Goal: Information Seeking & Learning: Learn about a topic

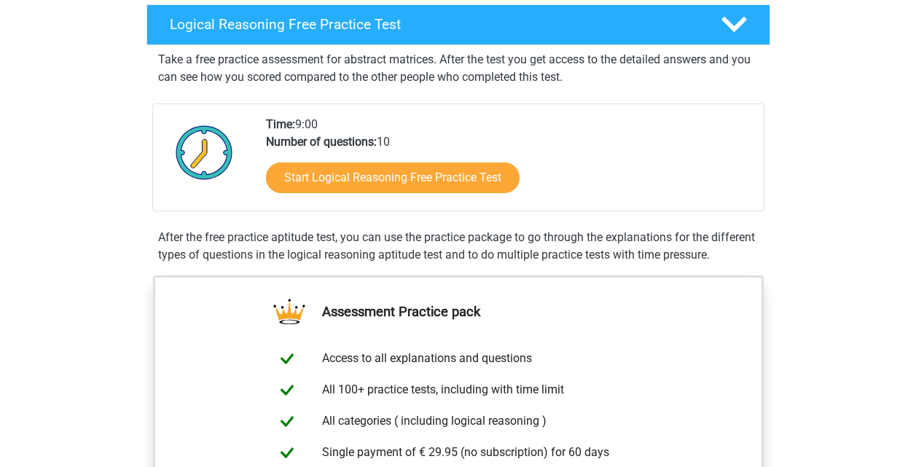
scroll to position [146, 0]
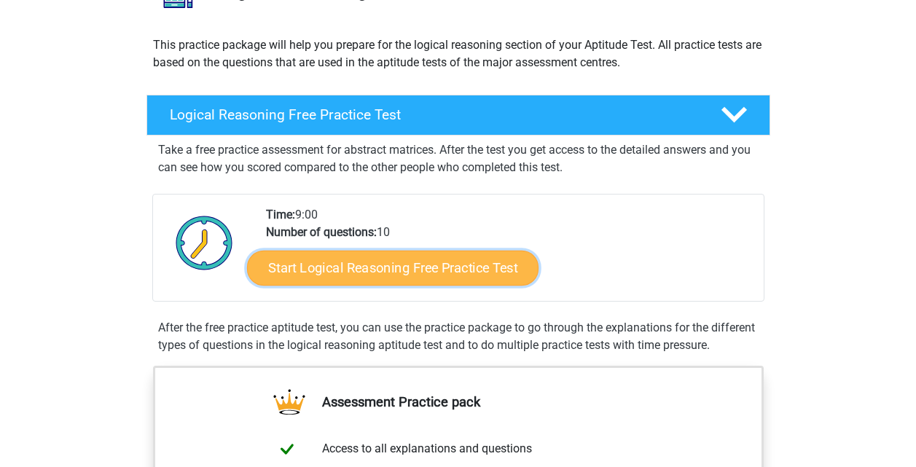
click at [435, 270] on link "Start Logical Reasoning Free Practice Test" at bounding box center [392, 267] width 291 height 35
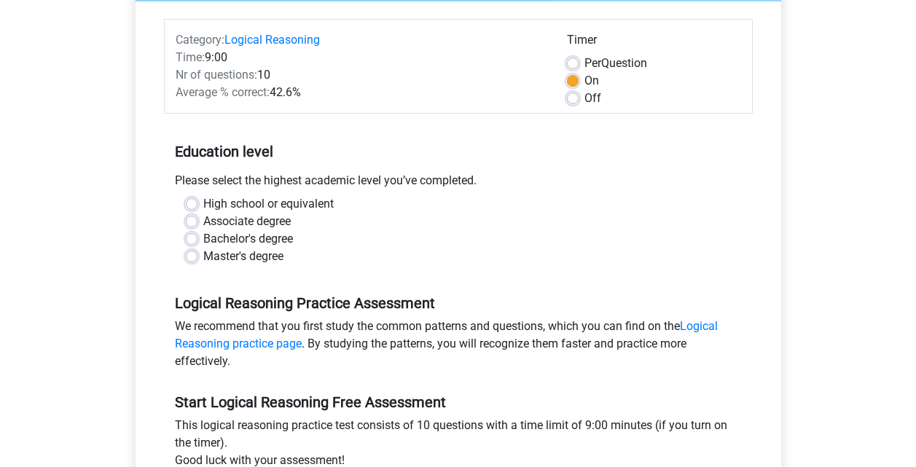
scroll to position [146, 0]
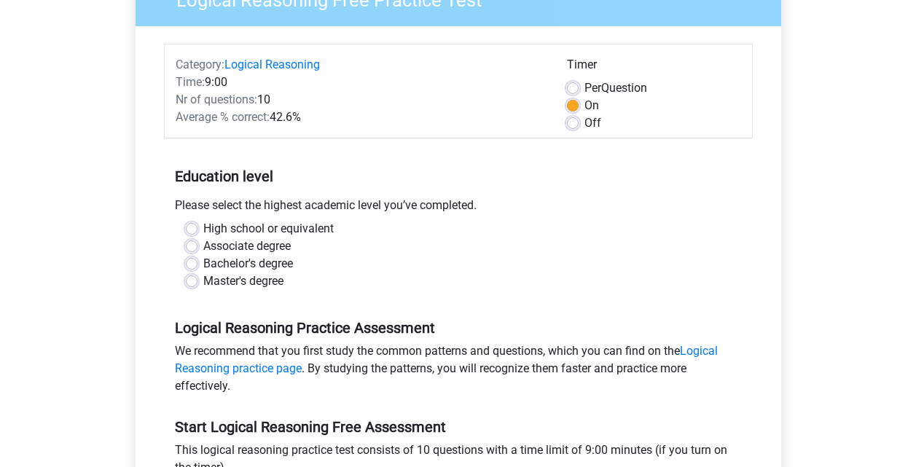
click at [203, 263] on label "Bachelor's degree" at bounding box center [248, 263] width 90 height 17
click at [193, 263] on input "Bachelor's degree" at bounding box center [192, 262] width 12 height 15
radio input "true"
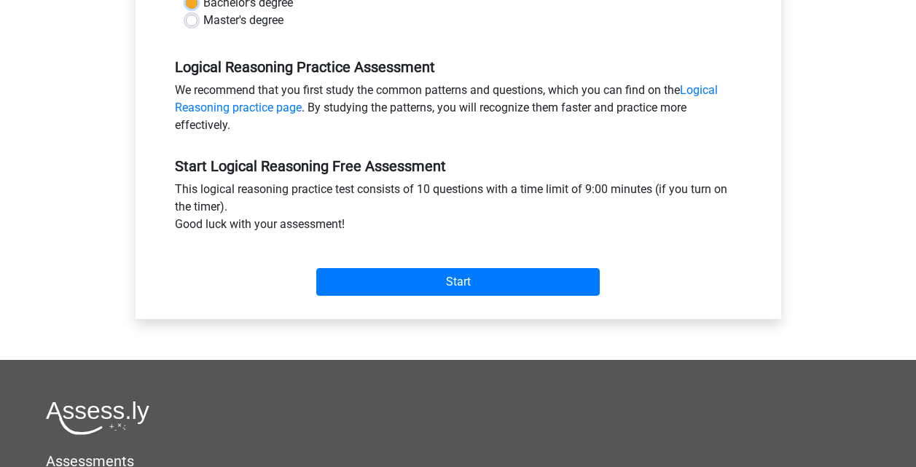
scroll to position [437, 0]
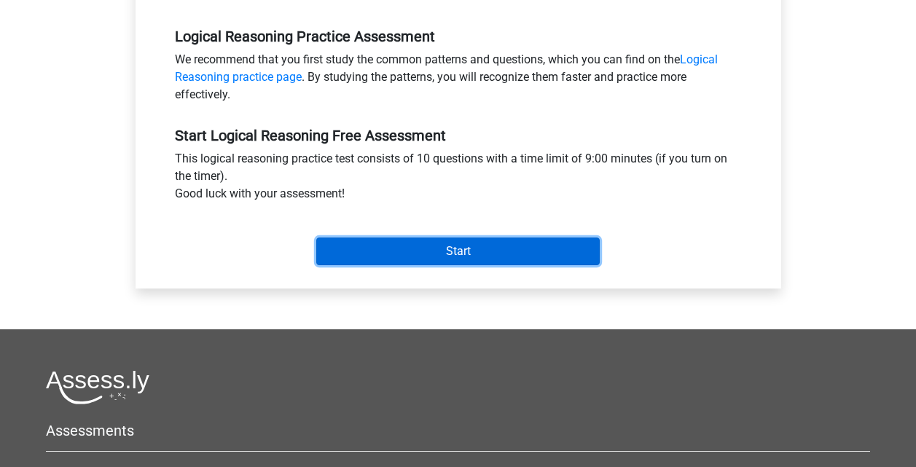
click at [438, 247] on input "Start" at bounding box center [457, 251] width 283 height 28
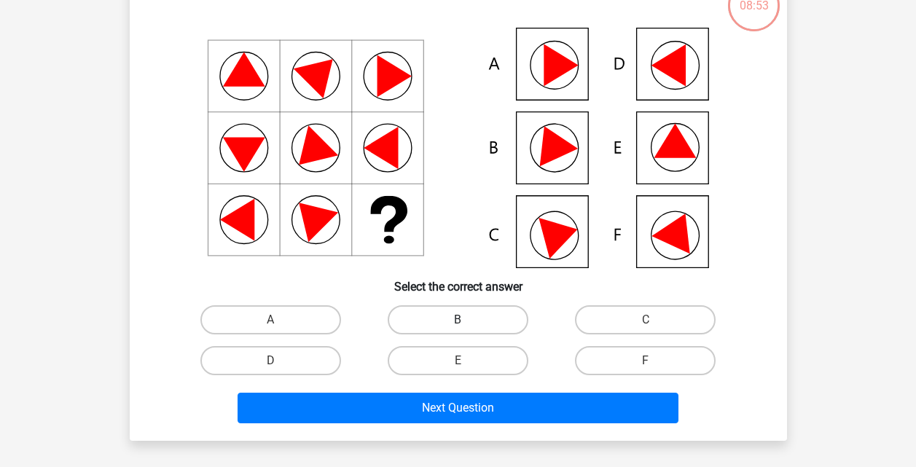
scroll to position [73, 0]
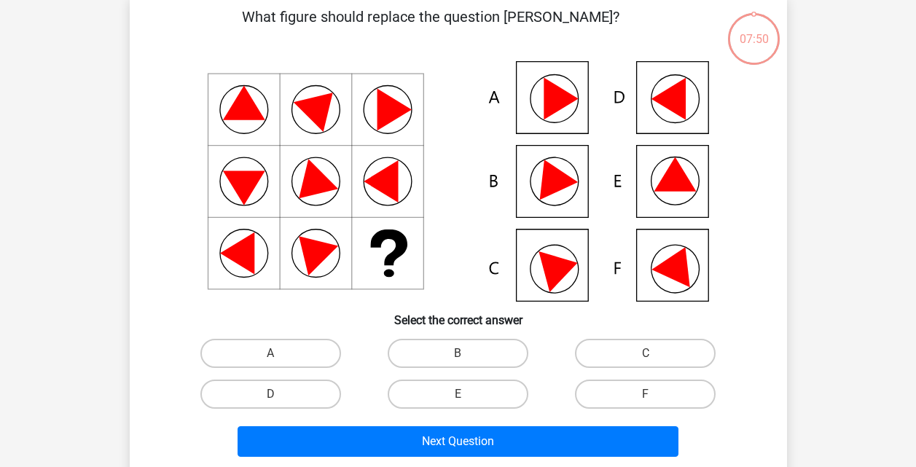
click at [551, 180] on icon at bounding box center [550, 175] width 52 height 49
click at [468, 357] on label "B" at bounding box center [458, 353] width 141 height 29
click at [467, 357] on input "B" at bounding box center [461, 357] width 9 height 9
radio input "true"
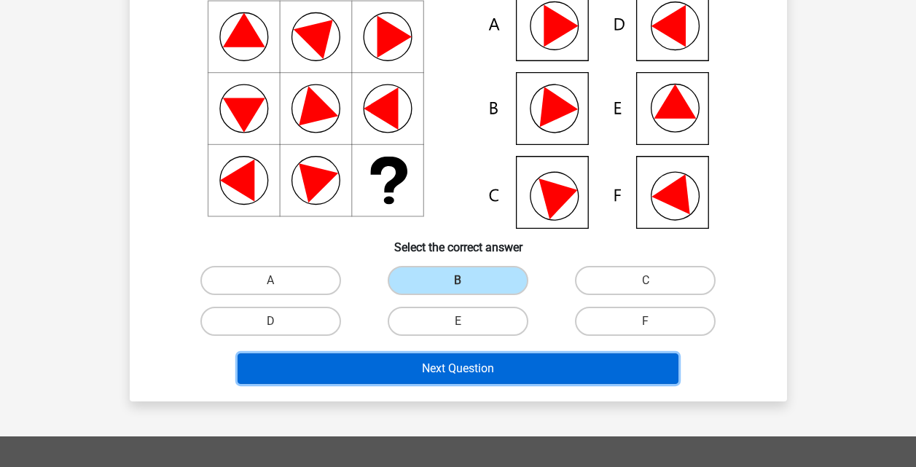
click at [474, 372] on button "Next Question" at bounding box center [457, 368] width 441 height 31
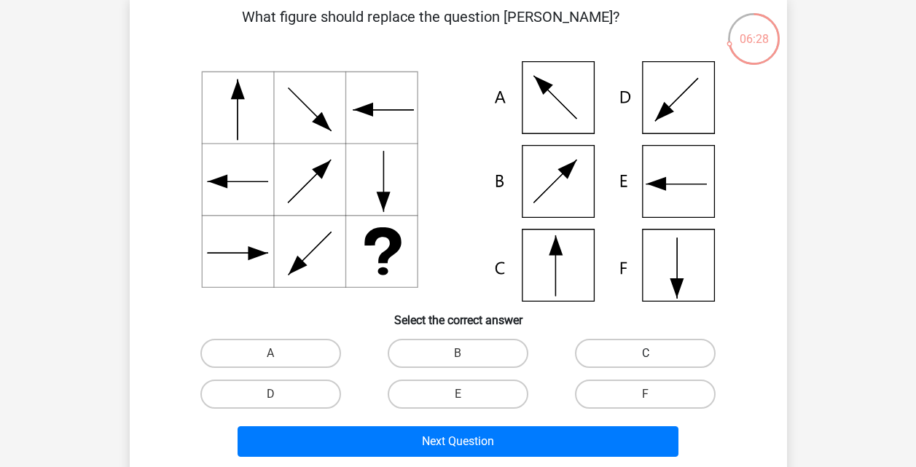
click at [624, 358] on label "C" at bounding box center [645, 353] width 141 height 29
click at [645, 358] on input "C" at bounding box center [649, 357] width 9 height 9
radio input "true"
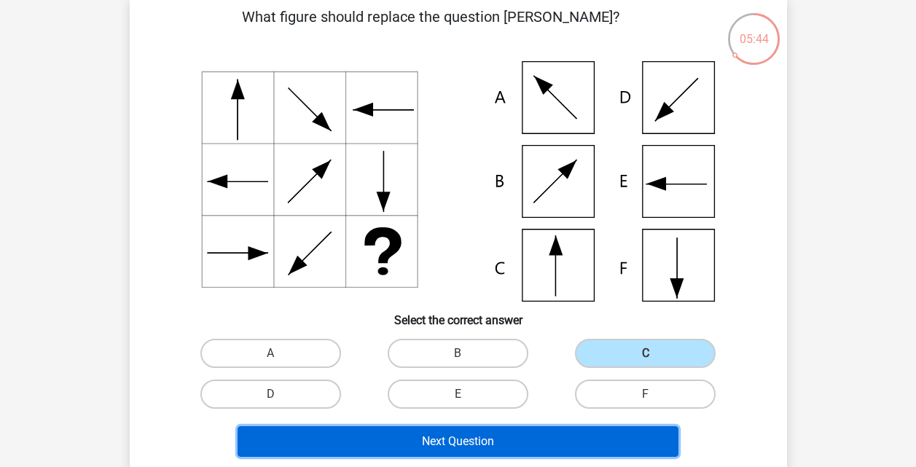
click at [415, 434] on button "Next Question" at bounding box center [457, 441] width 441 height 31
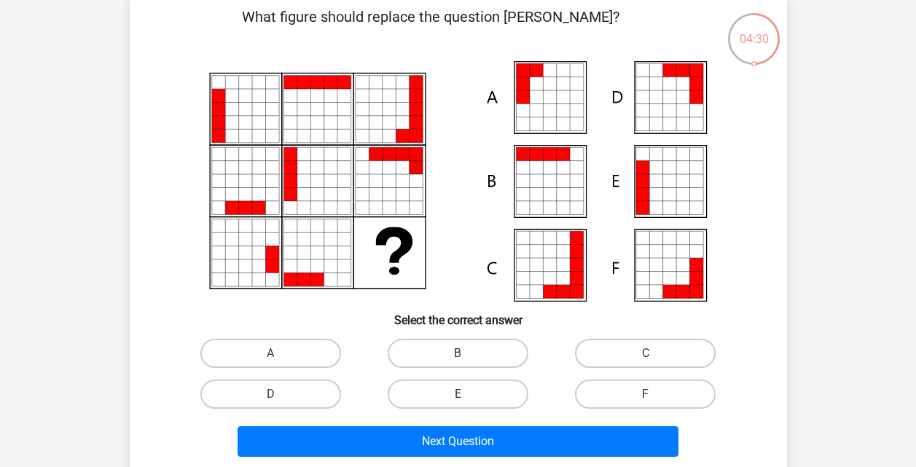
click at [556, 101] on icon at bounding box center [549, 96] width 13 height 13
click at [288, 350] on label "A" at bounding box center [270, 353] width 141 height 29
click at [280, 353] on input "A" at bounding box center [274, 357] width 9 height 9
radio input "true"
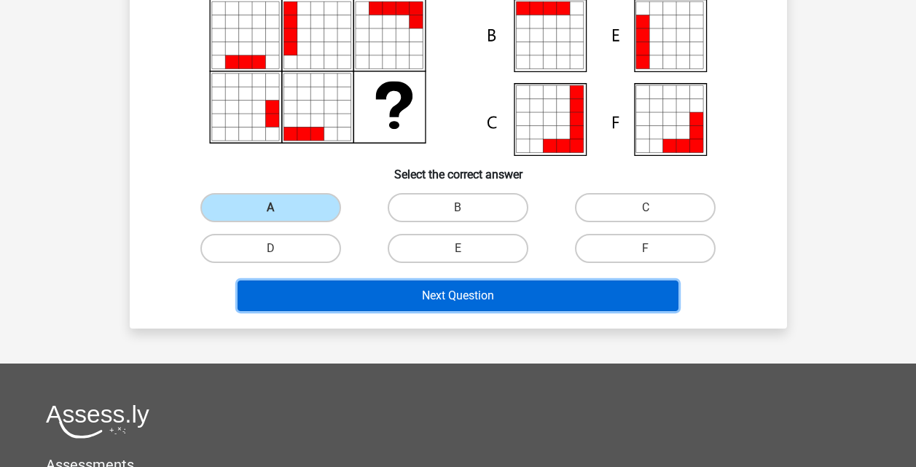
click at [465, 307] on button "Next Question" at bounding box center [457, 295] width 441 height 31
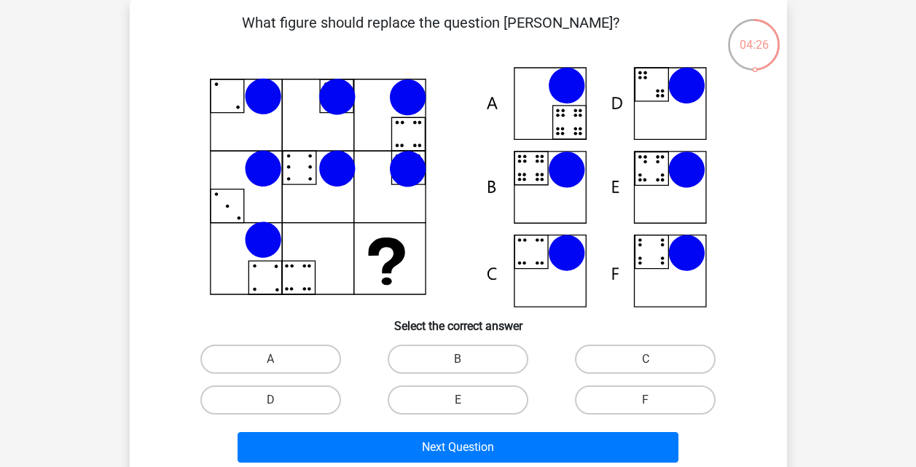
scroll to position [0, 0]
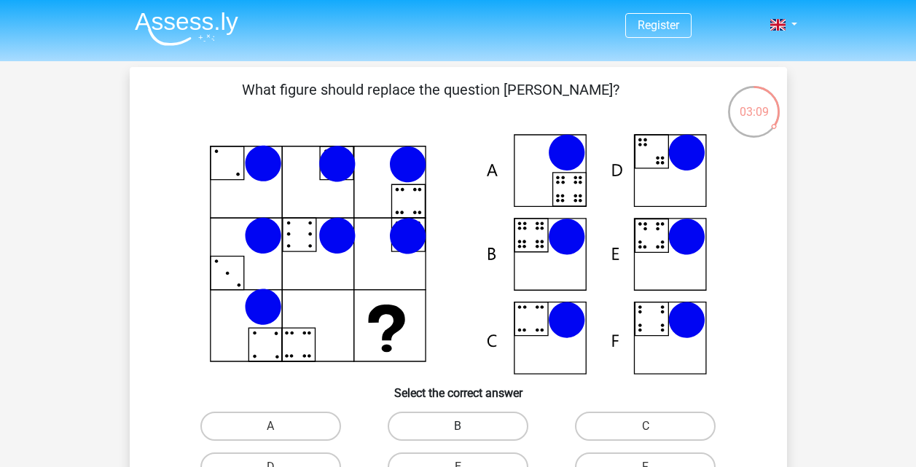
click at [473, 420] on label "B" at bounding box center [458, 426] width 141 height 29
click at [467, 426] on input "B" at bounding box center [461, 430] width 9 height 9
radio input "true"
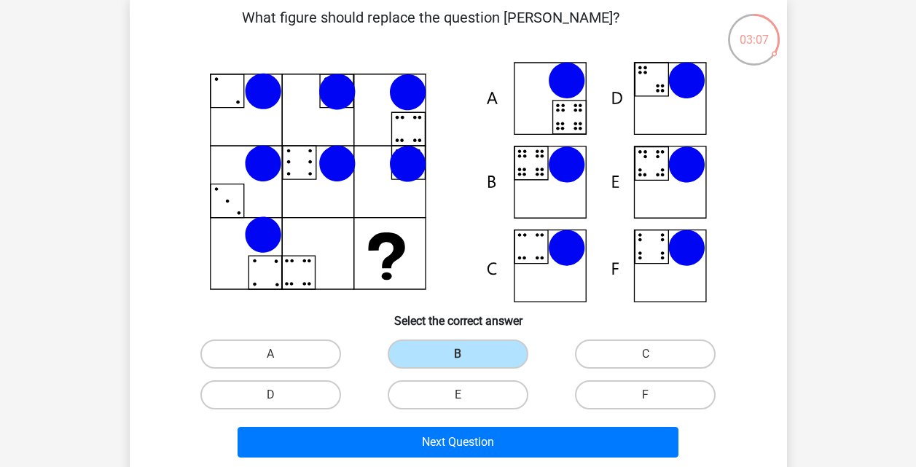
scroll to position [73, 0]
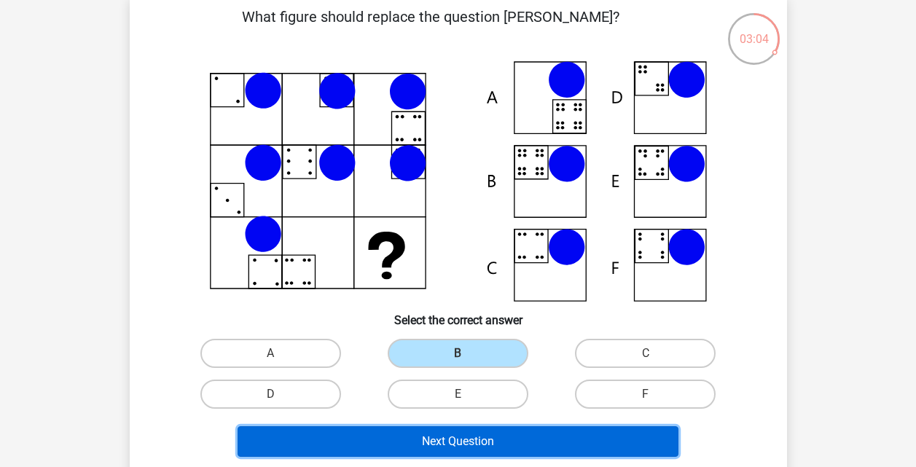
click at [534, 439] on button "Next Question" at bounding box center [457, 441] width 441 height 31
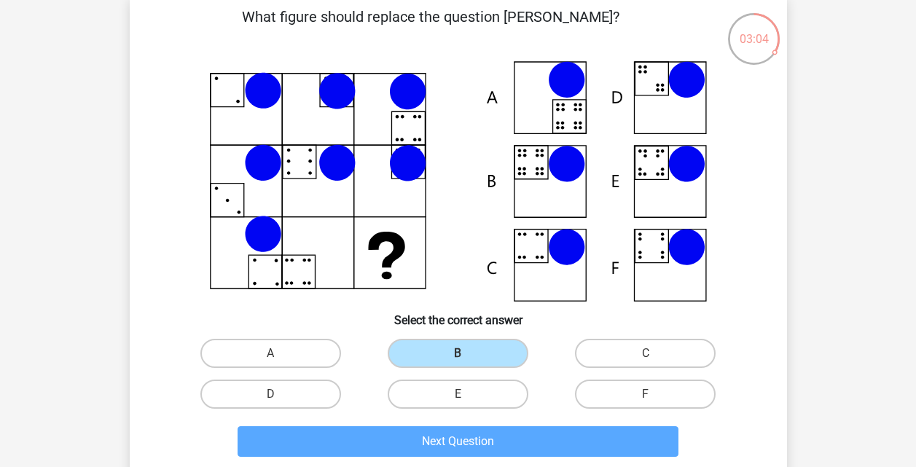
scroll to position [67, 0]
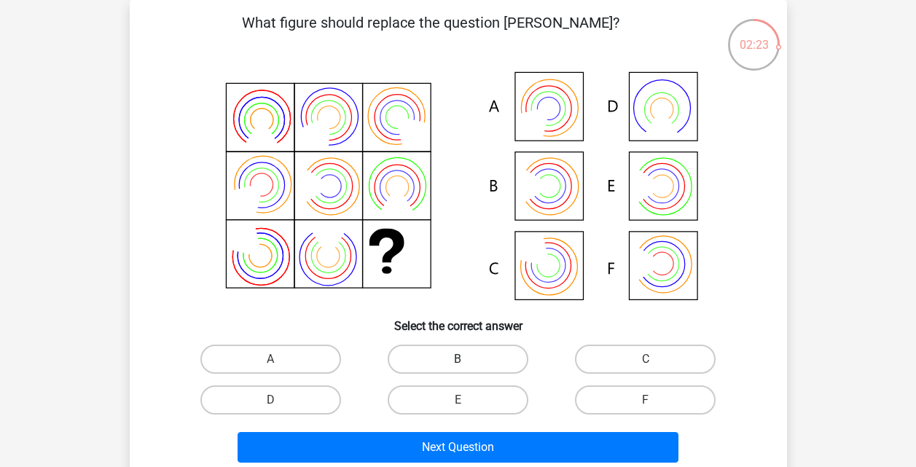
click at [476, 363] on label "B" at bounding box center [458, 359] width 141 height 29
click at [467, 363] on input "B" at bounding box center [461, 363] width 9 height 9
radio input "true"
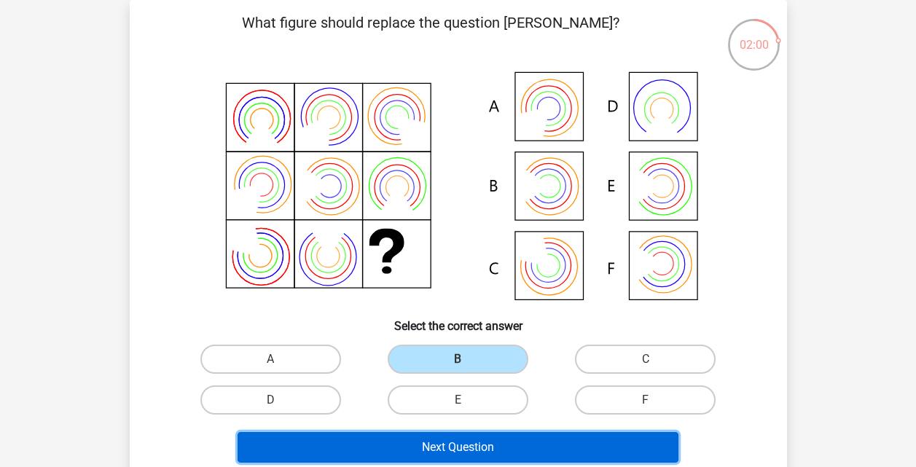
click at [507, 452] on button "Next Question" at bounding box center [457, 447] width 441 height 31
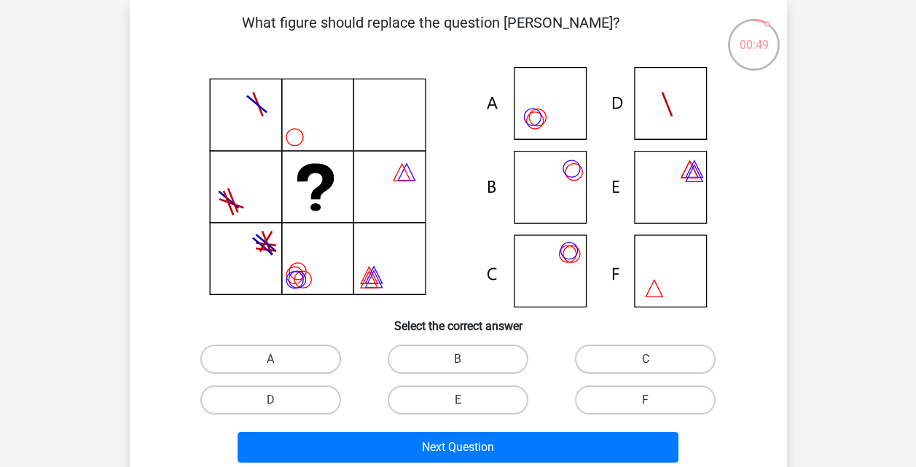
click at [460, 363] on input "B" at bounding box center [461, 363] width 9 height 9
radio input "true"
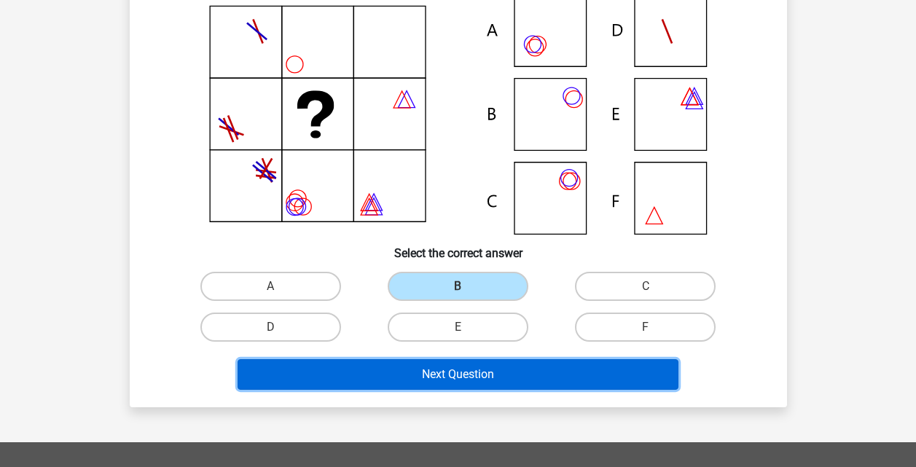
click at [503, 369] on button "Next Question" at bounding box center [457, 374] width 441 height 31
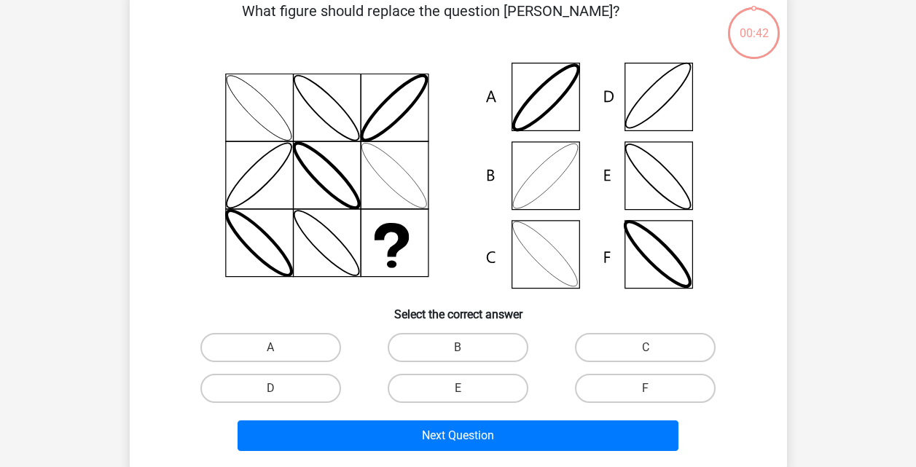
scroll to position [67, 0]
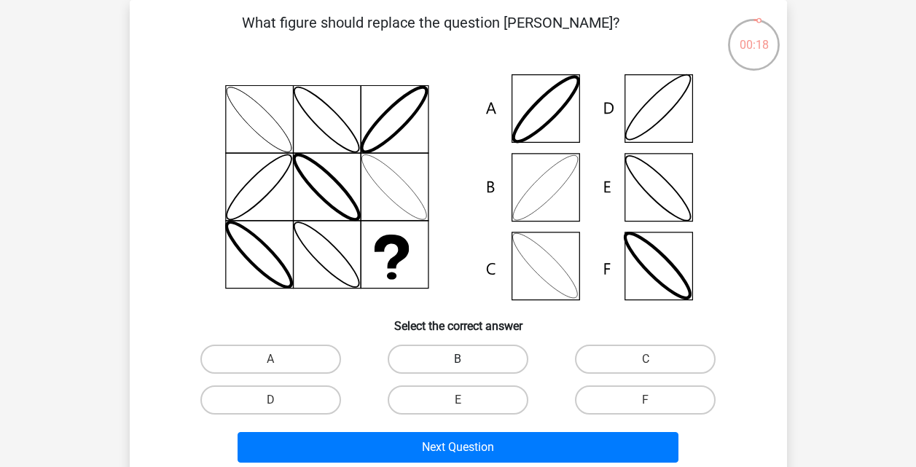
click at [457, 353] on label "B" at bounding box center [458, 359] width 141 height 29
click at [457, 359] on input "B" at bounding box center [461, 363] width 9 height 9
radio input "true"
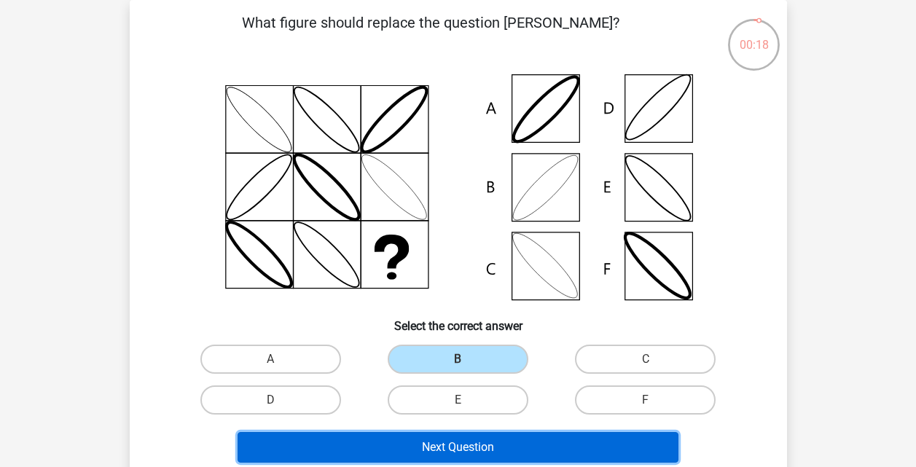
click at [522, 440] on button "Next Question" at bounding box center [457, 447] width 441 height 31
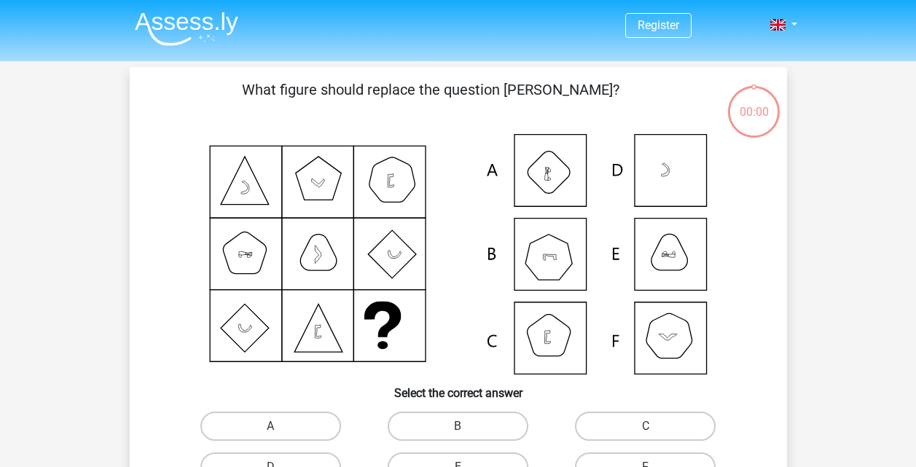
scroll to position [67, 0]
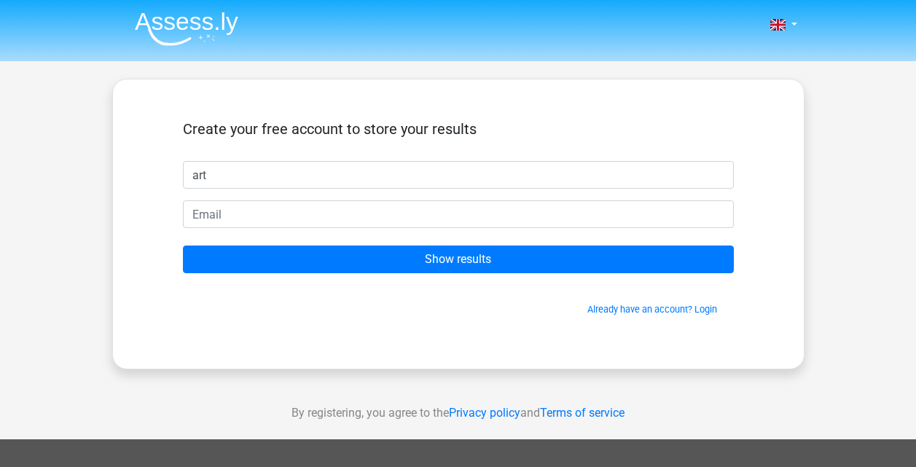
type input "art"
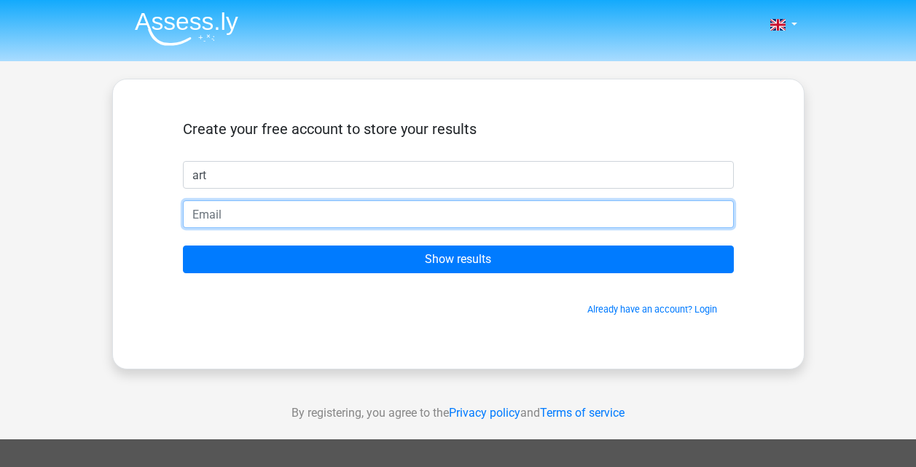
click at [591, 212] on input "email" at bounding box center [458, 214] width 551 height 28
type input "[EMAIL_ADDRESS][DOMAIN_NAME]"
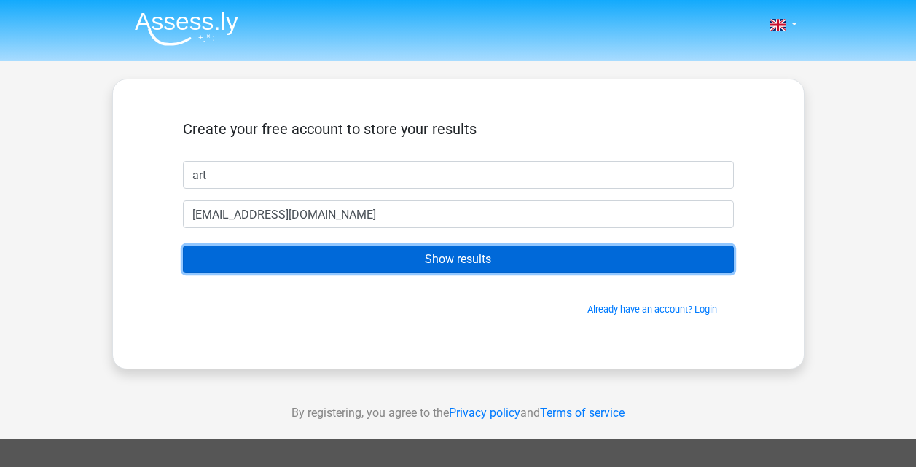
click at [404, 262] on input "Show results" at bounding box center [458, 259] width 551 height 28
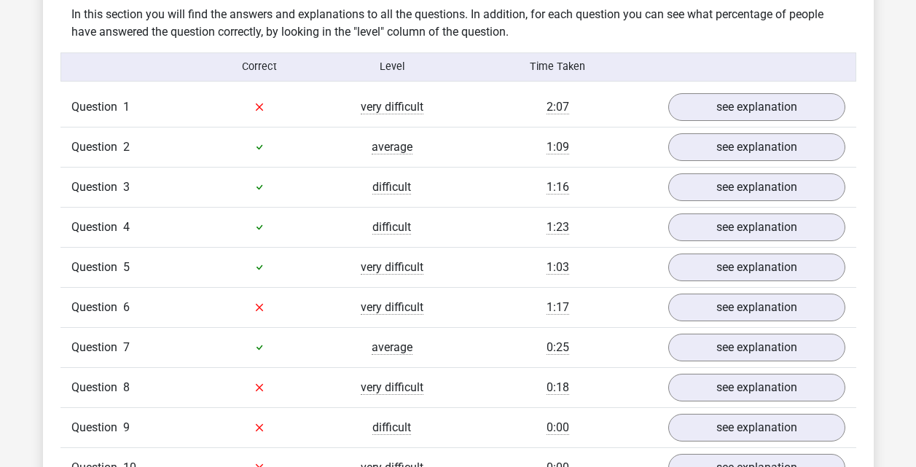
scroll to position [1238, 0]
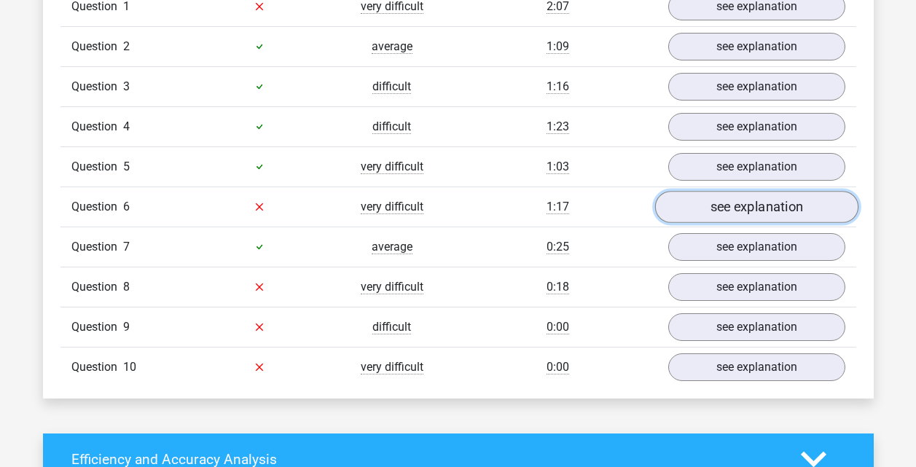
click at [769, 213] on link "see explanation" at bounding box center [755, 207] width 203 height 32
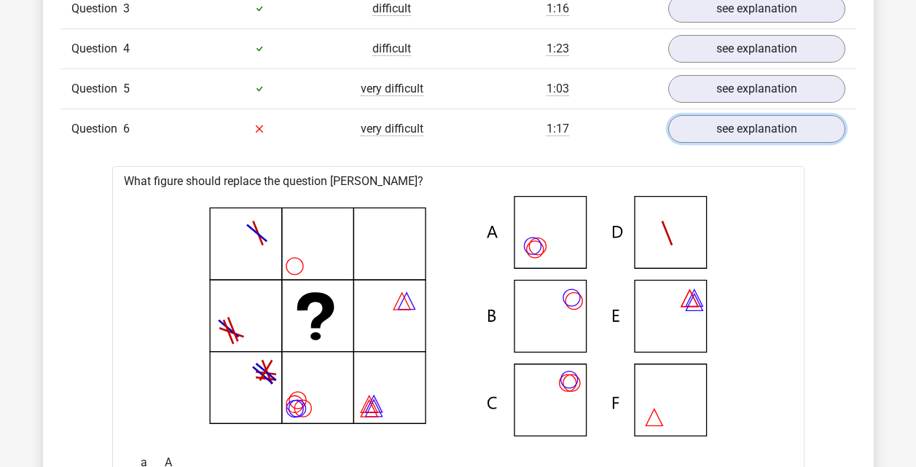
scroll to position [1311, 0]
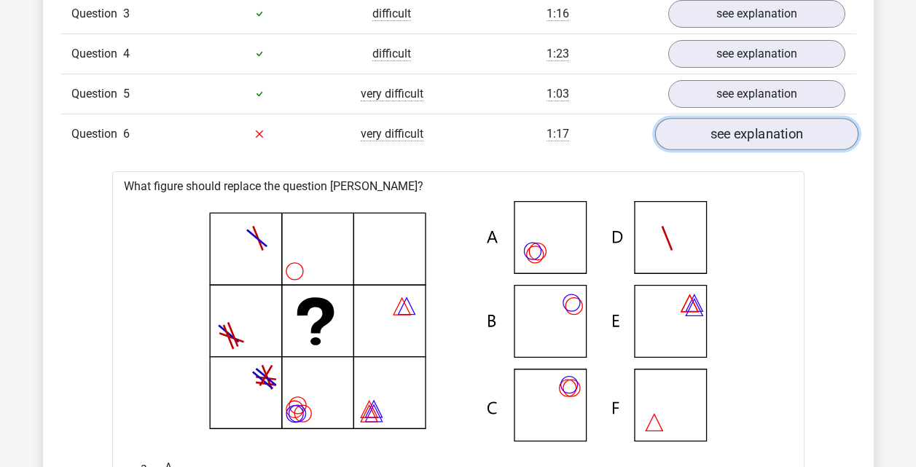
click at [724, 143] on link "see explanation" at bounding box center [755, 134] width 203 height 32
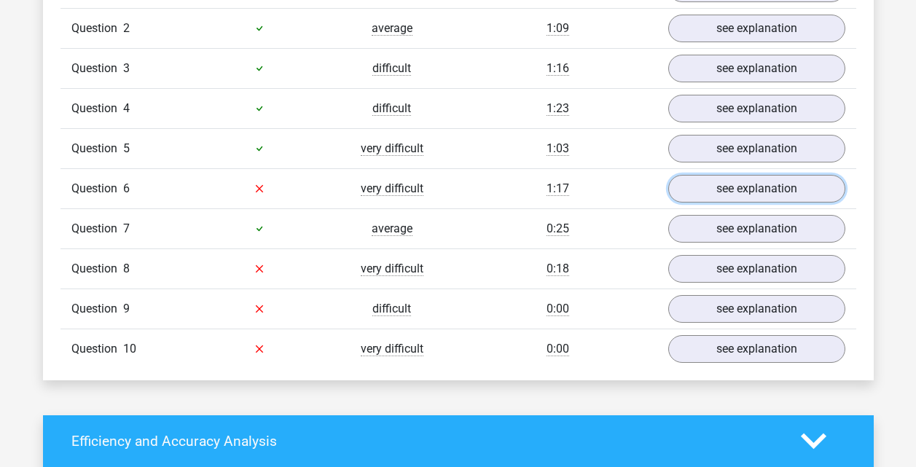
scroll to position [1165, 0]
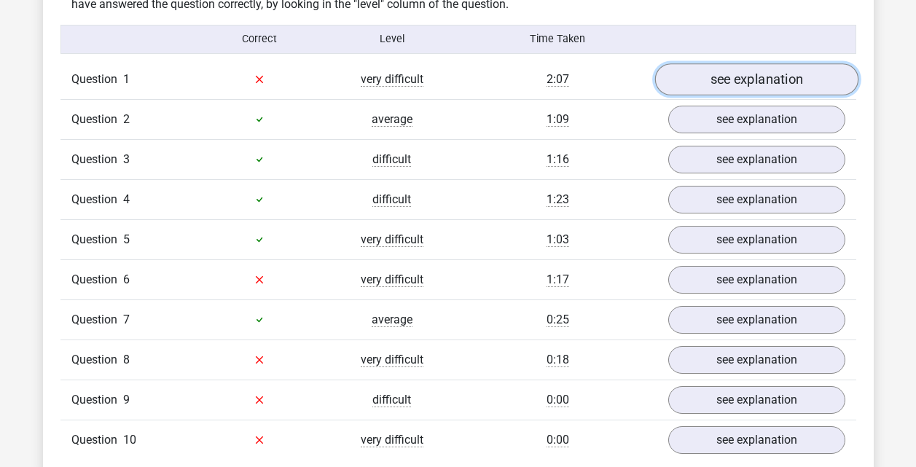
click at [734, 81] on link "see explanation" at bounding box center [755, 79] width 203 height 32
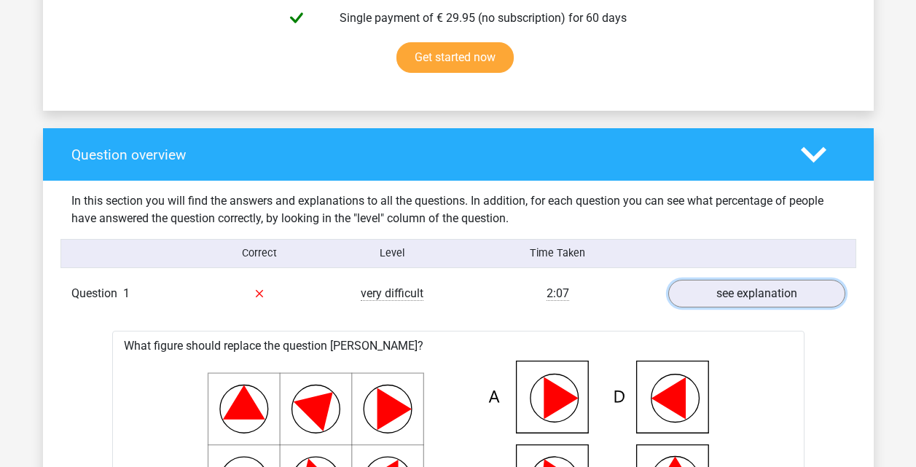
scroll to position [947, 0]
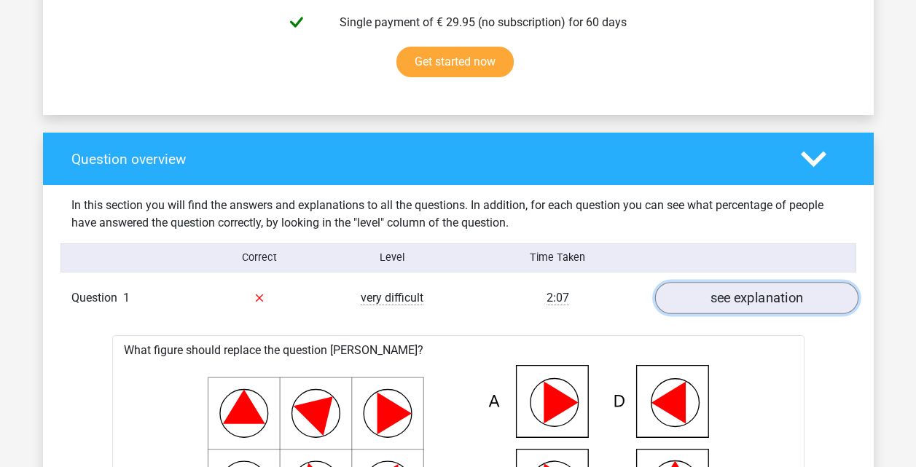
click at [773, 303] on link "see explanation" at bounding box center [755, 298] width 203 height 32
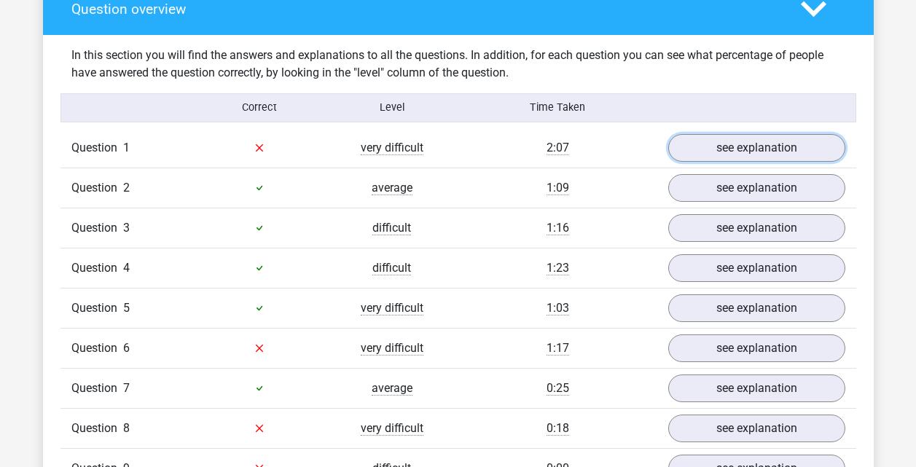
scroll to position [1165, 0]
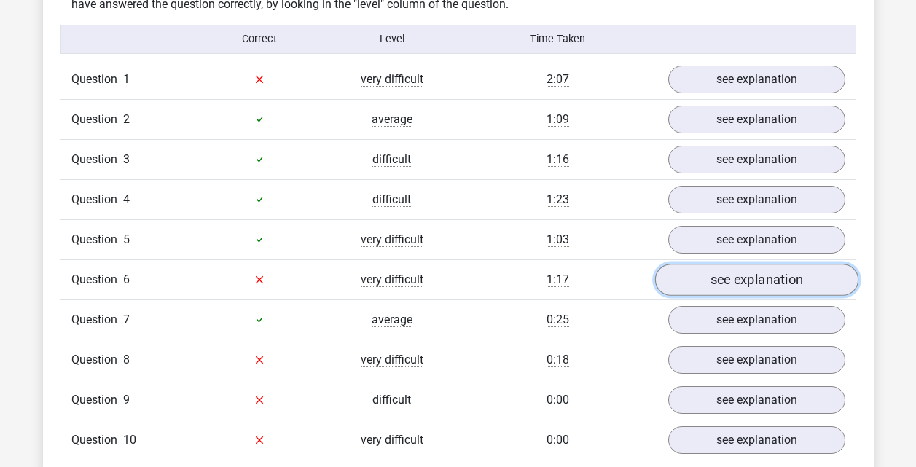
click at [720, 280] on link "see explanation" at bounding box center [755, 280] width 203 height 32
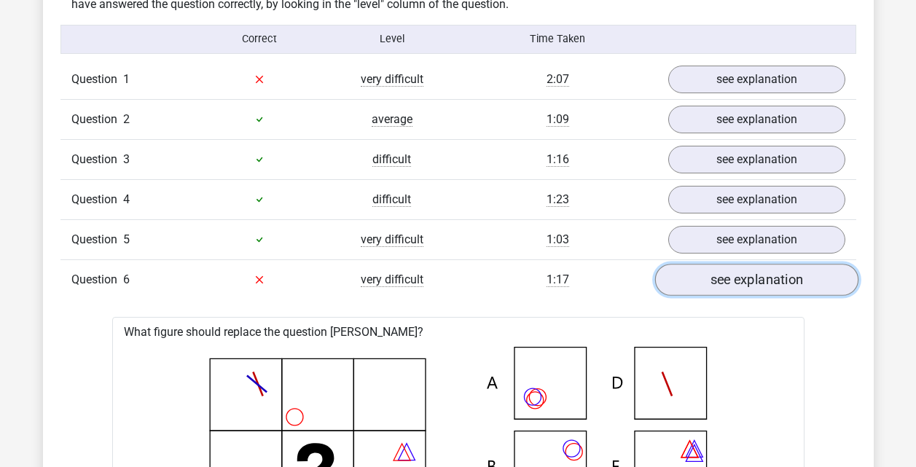
click at [722, 280] on link "see explanation" at bounding box center [755, 280] width 203 height 32
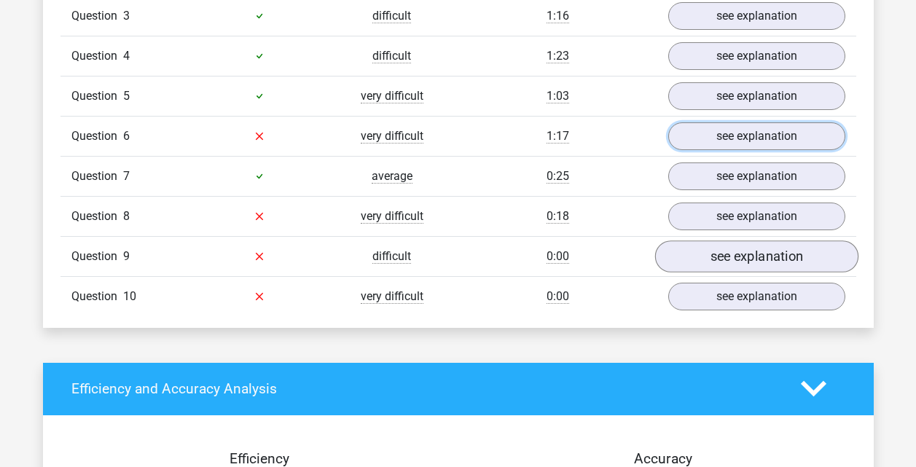
scroll to position [1311, 0]
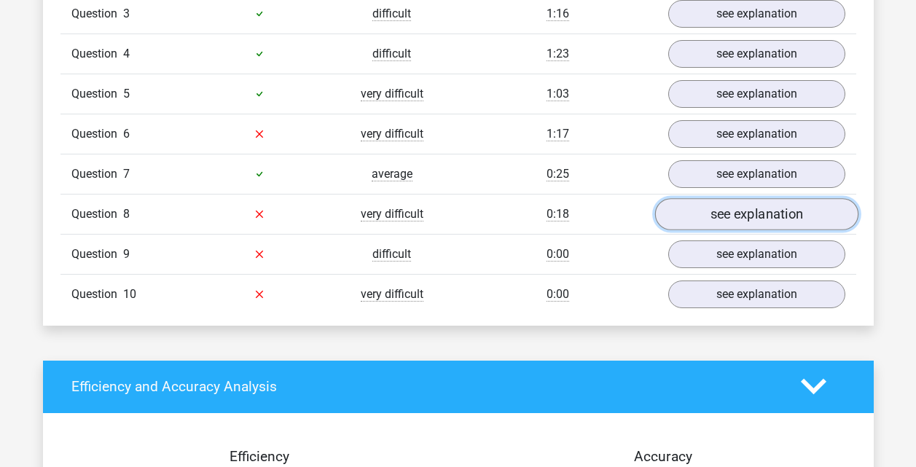
click at [725, 221] on link "see explanation" at bounding box center [755, 214] width 203 height 32
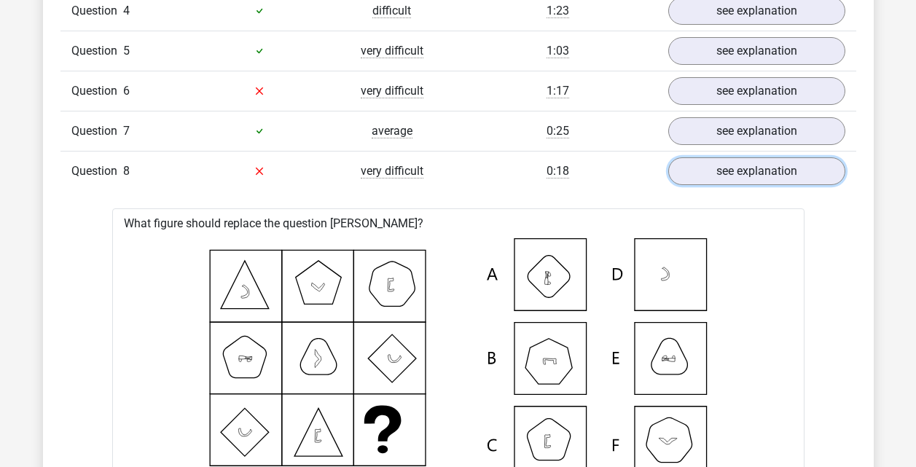
scroll to position [1238, 0]
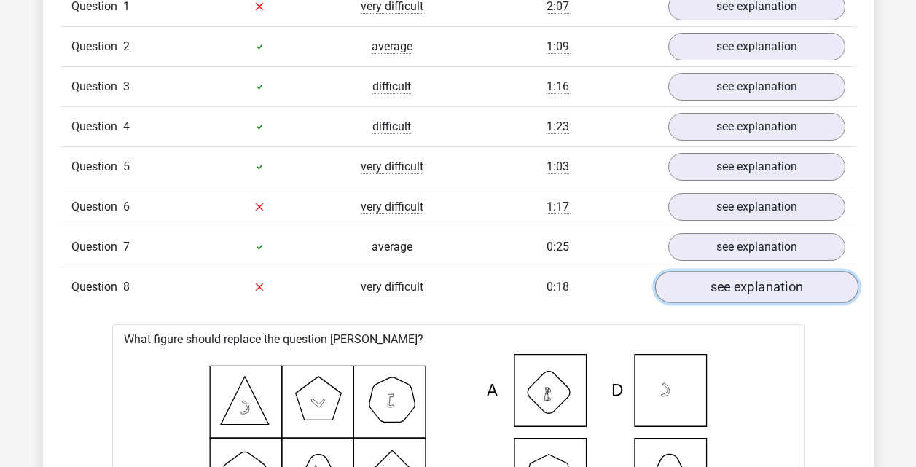
click at [773, 294] on link "see explanation" at bounding box center [755, 287] width 203 height 32
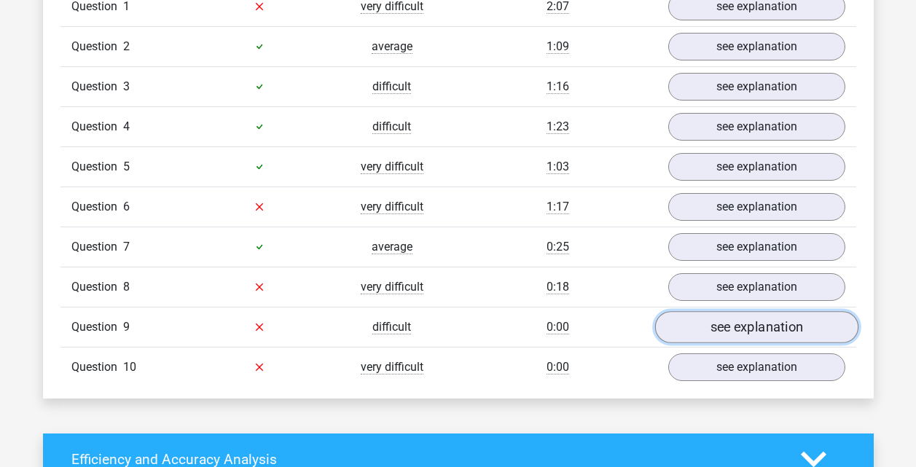
click at [738, 322] on link "see explanation" at bounding box center [755, 327] width 203 height 32
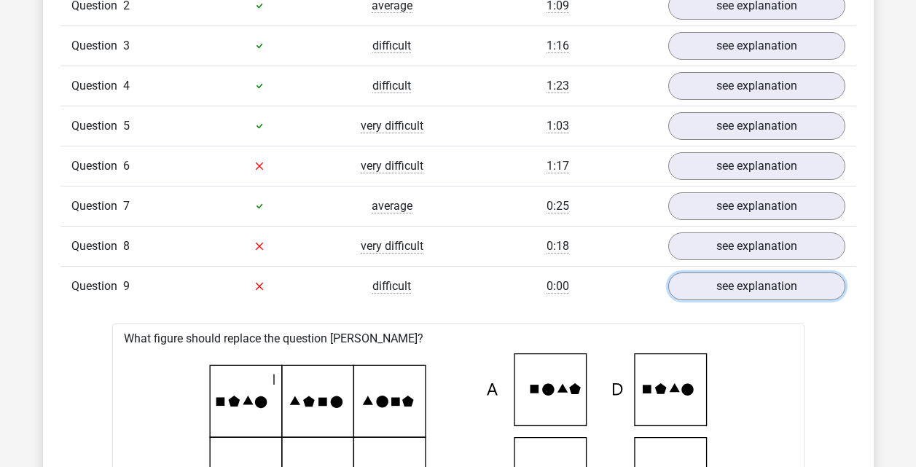
scroll to position [1384, 0]
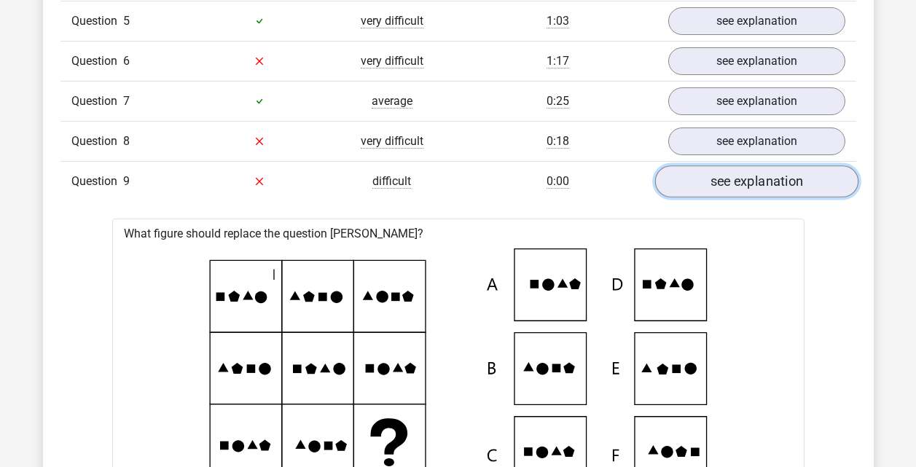
click at [758, 192] on link "see explanation" at bounding box center [755, 181] width 203 height 32
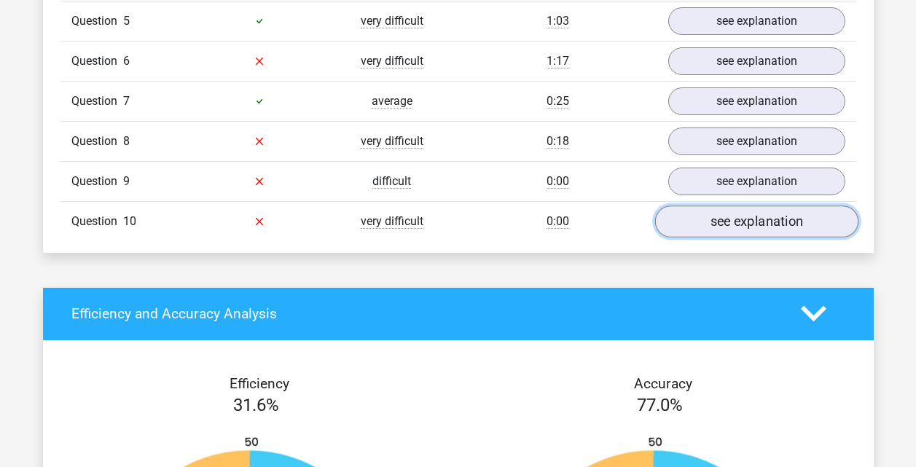
click at [765, 230] on link "see explanation" at bounding box center [755, 221] width 203 height 32
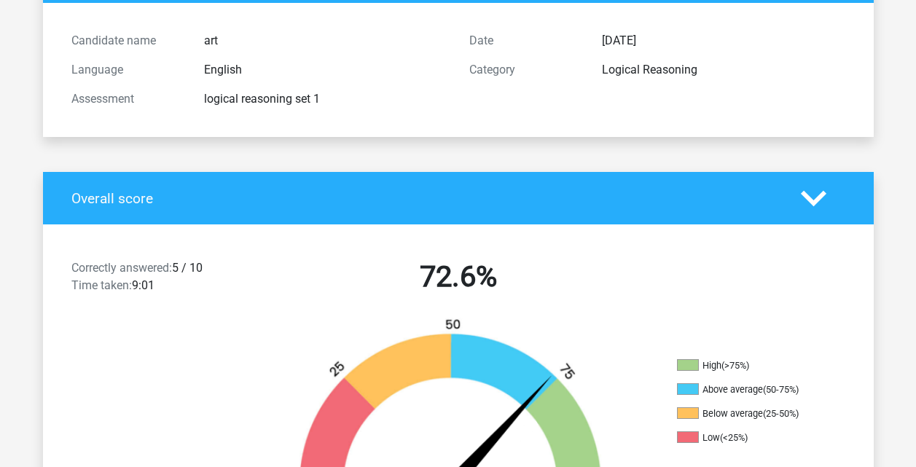
scroll to position [0, 0]
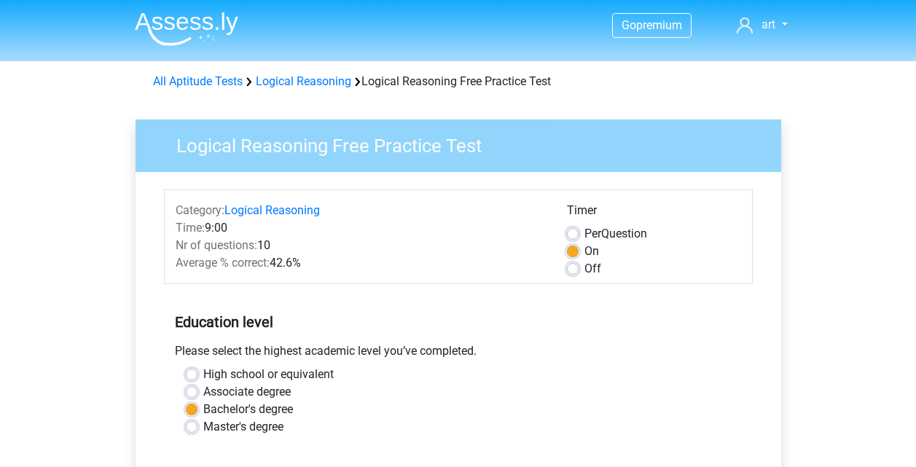
scroll to position [437, 0]
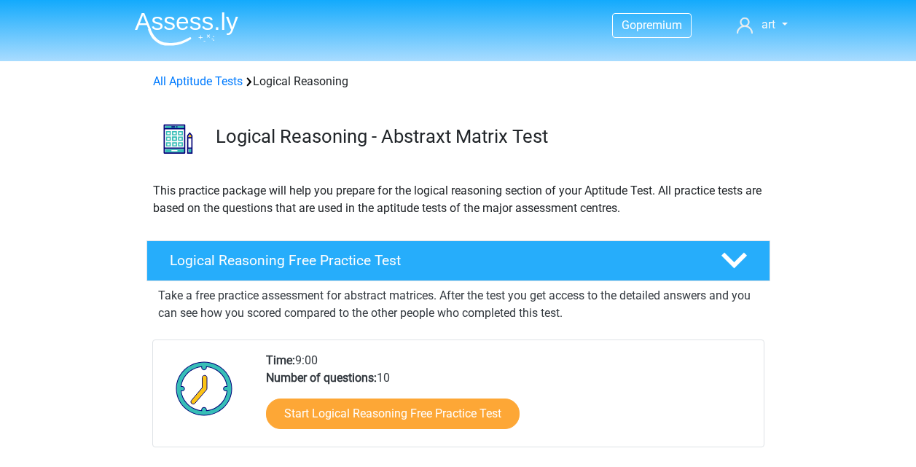
scroll to position [146, 0]
